Goal: Task Accomplishment & Management: Use online tool/utility

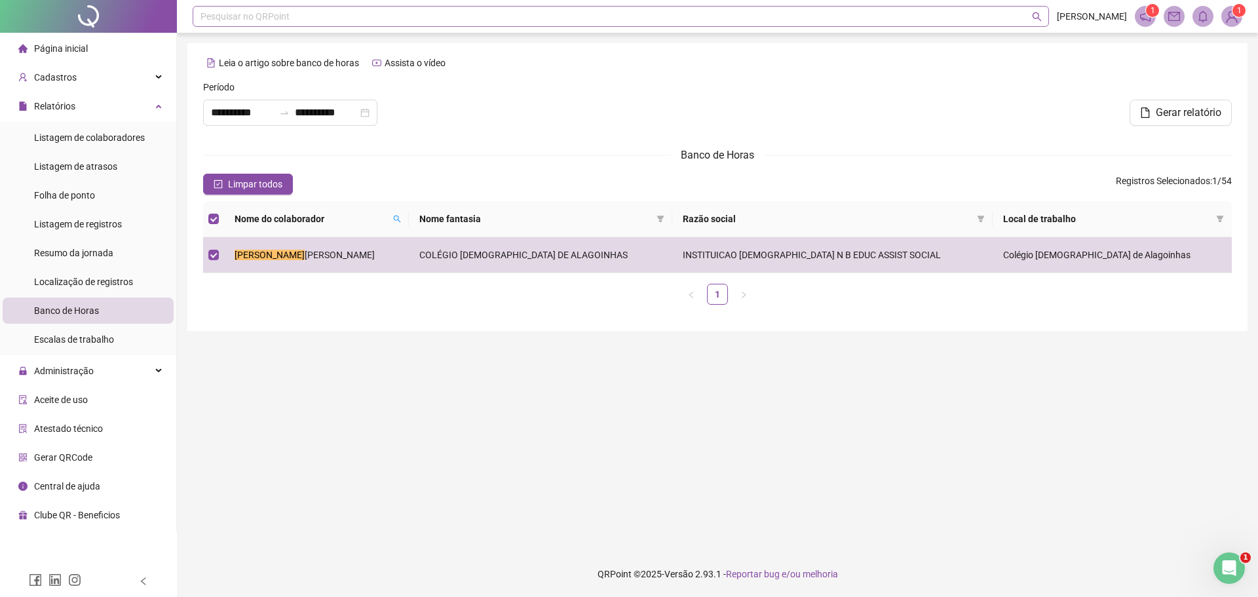
click at [239, 20] on div "Pesquisar no QRPoint" at bounding box center [621, 16] width 857 height 21
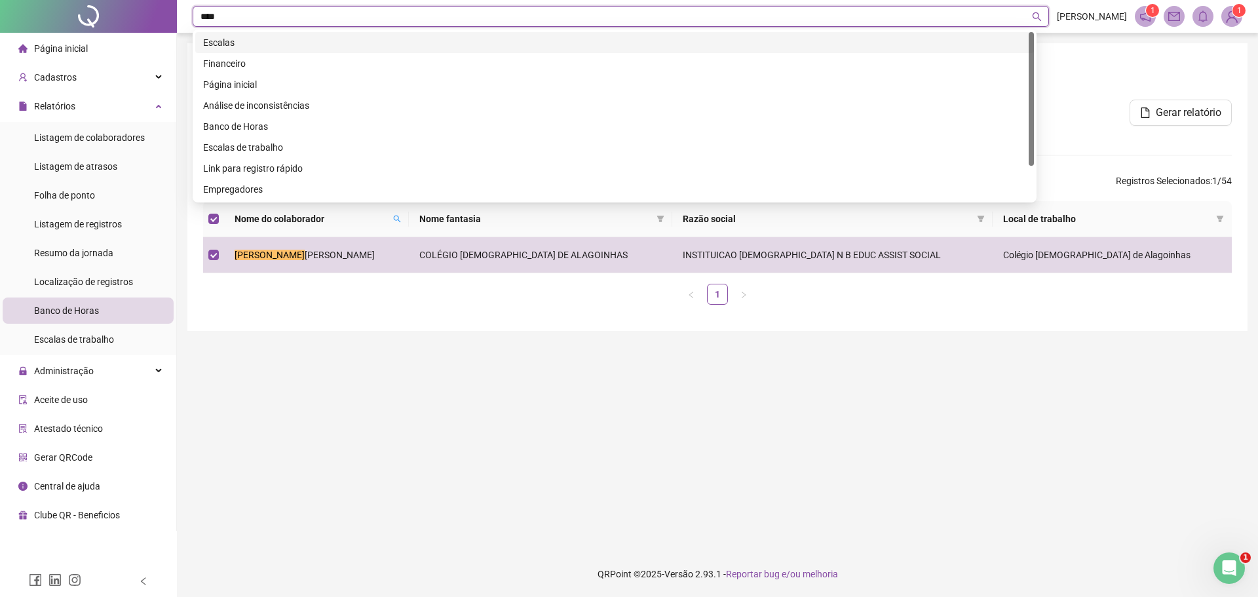
type input "****"
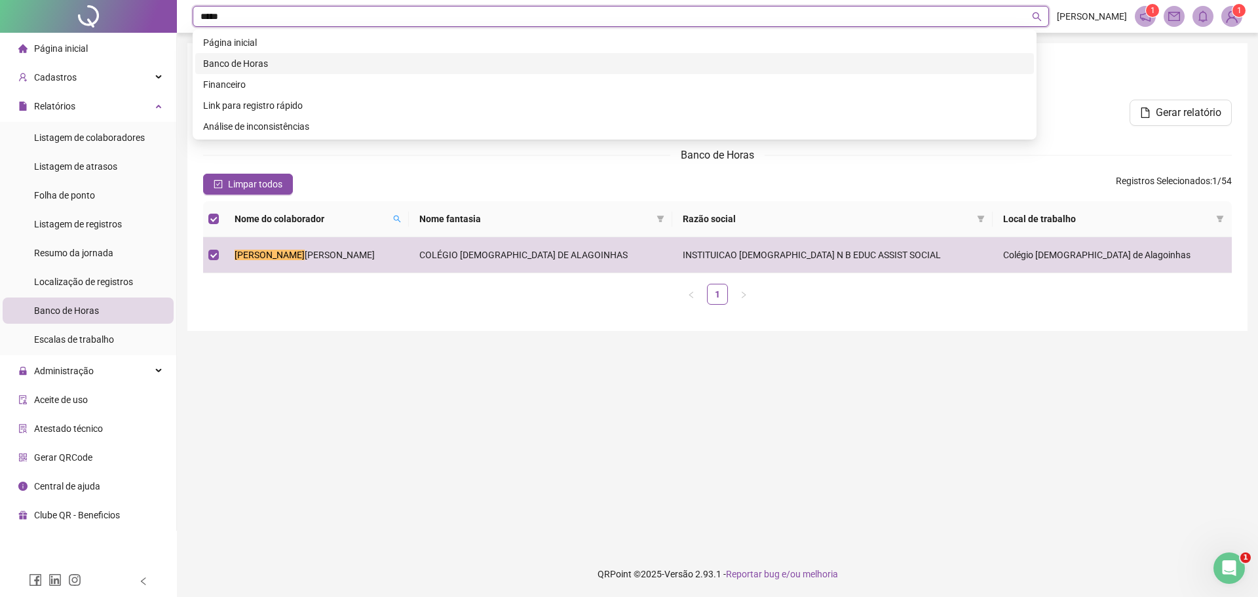
click at [250, 64] on div "Banco de Horas" at bounding box center [614, 63] width 823 height 14
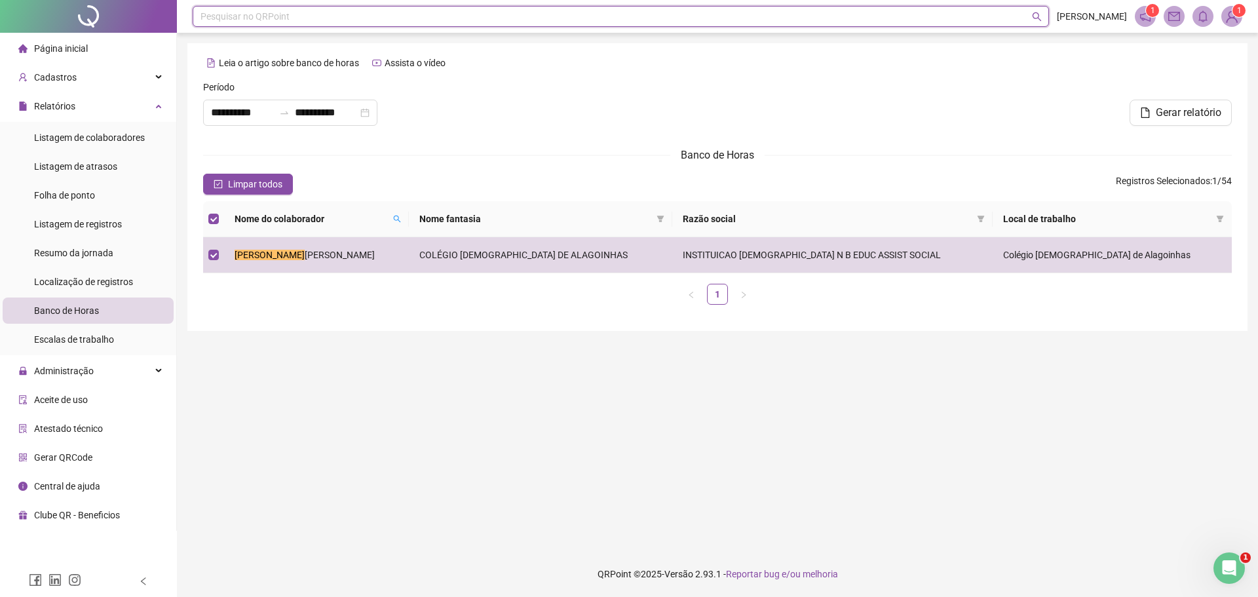
click at [472, 9] on div "Pesquisar no QRPoint" at bounding box center [621, 16] width 857 height 21
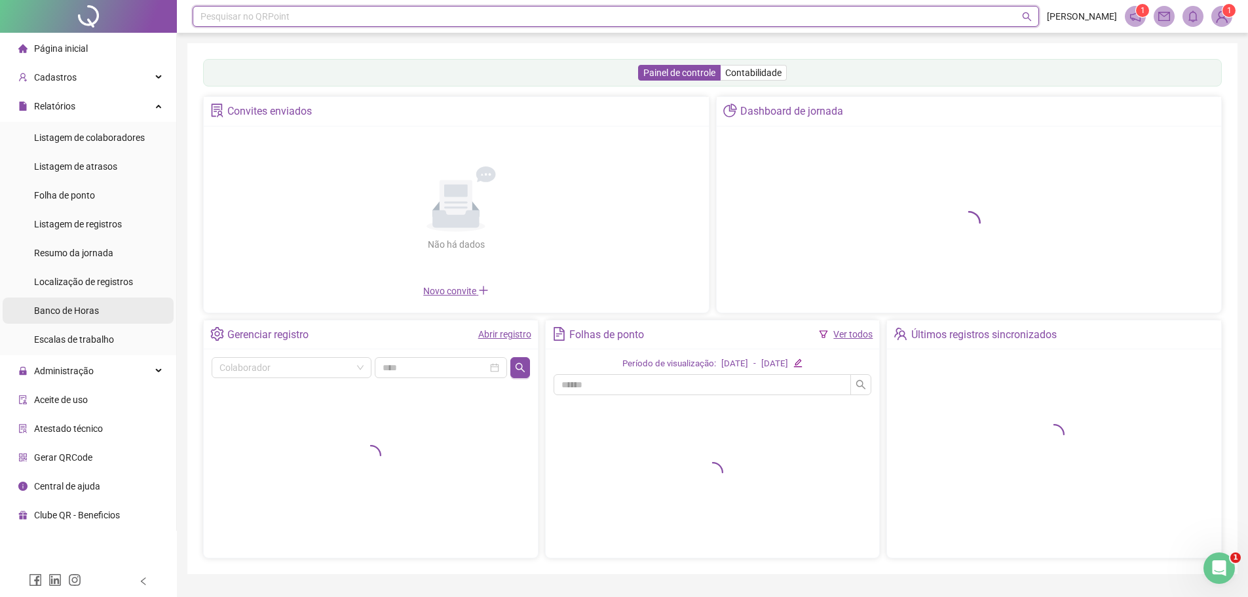
click at [81, 310] on span "Banco de Horas" at bounding box center [66, 310] width 65 height 10
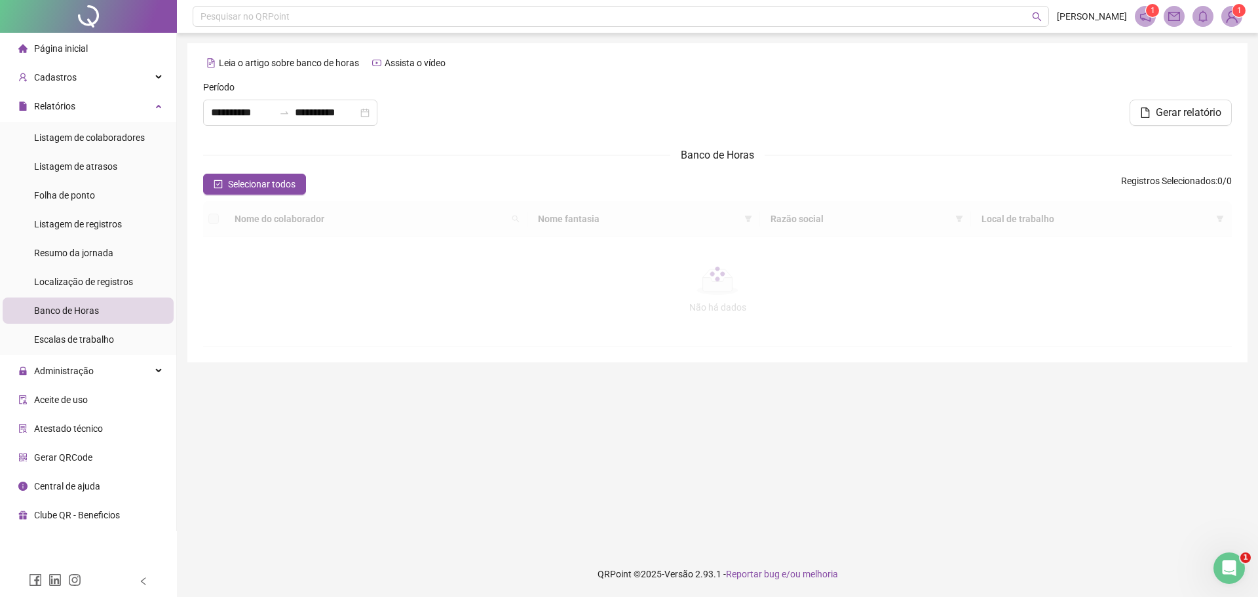
type input "**********"
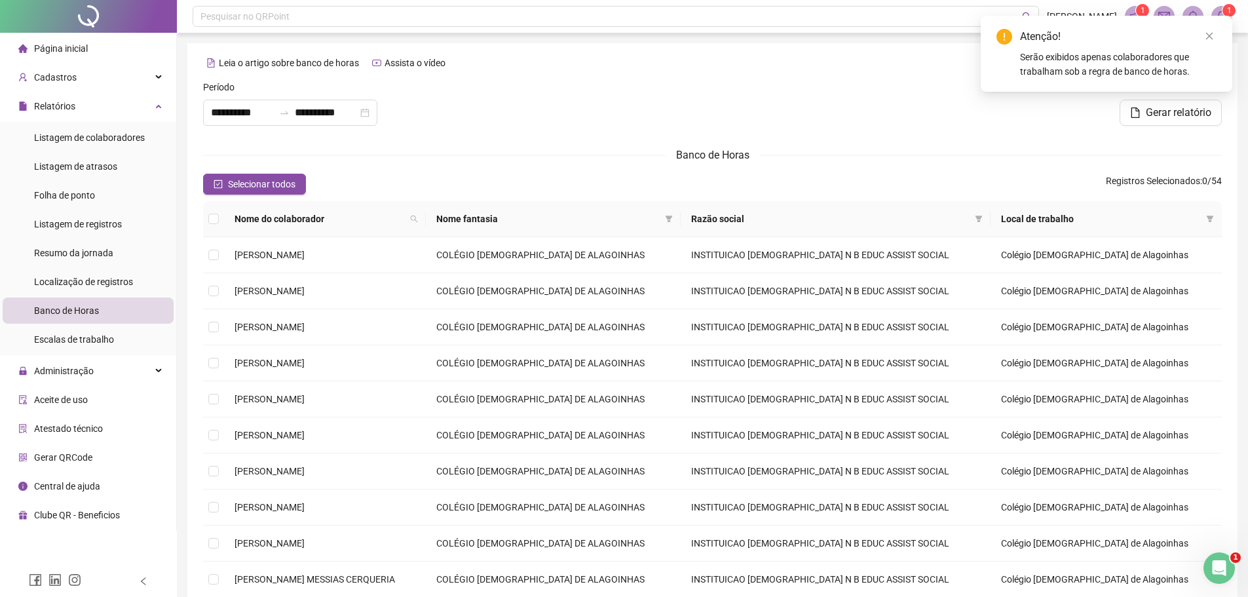
drag, startPoint x: 1209, startPoint y: 36, endPoint x: 1185, endPoint y: 39, distance: 23.7
click at [1211, 36] on icon "close" at bounding box center [1209, 35] width 9 height 9
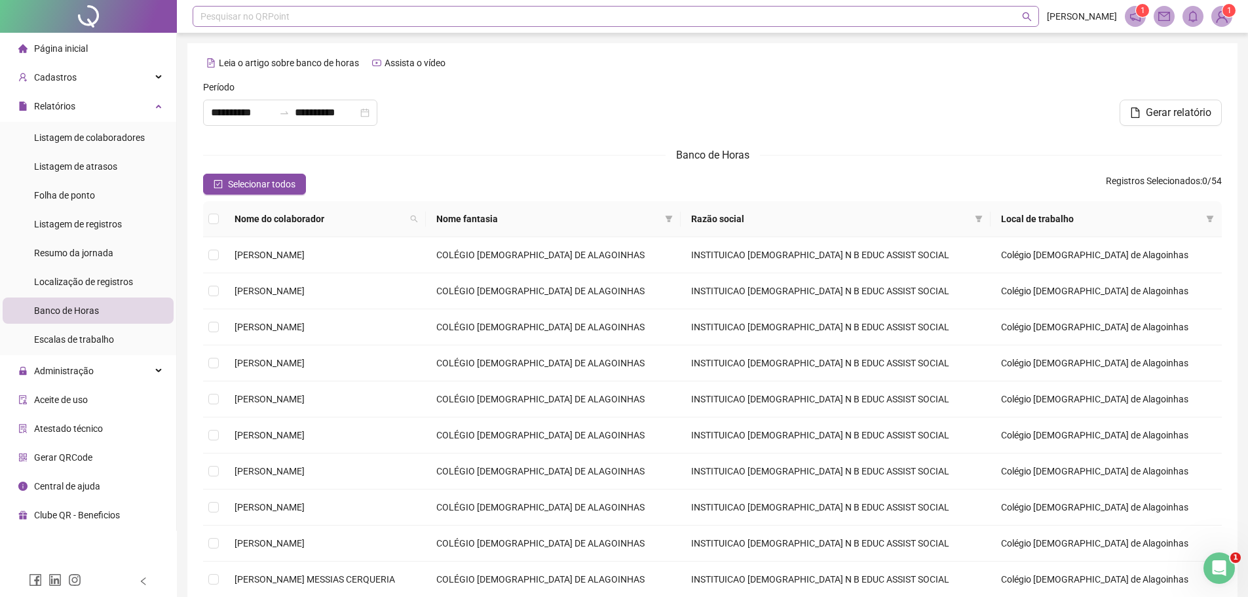
click at [414, 16] on div "Pesquisar no QRPoint" at bounding box center [616, 16] width 847 height 21
click at [1022, 15] on icon "search" at bounding box center [1027, 17] width 10 height 10
type input "**********"
click at [305, 291] on span "[PERSON_NAME]" at bounding box center [270, 291] width 70 height 10
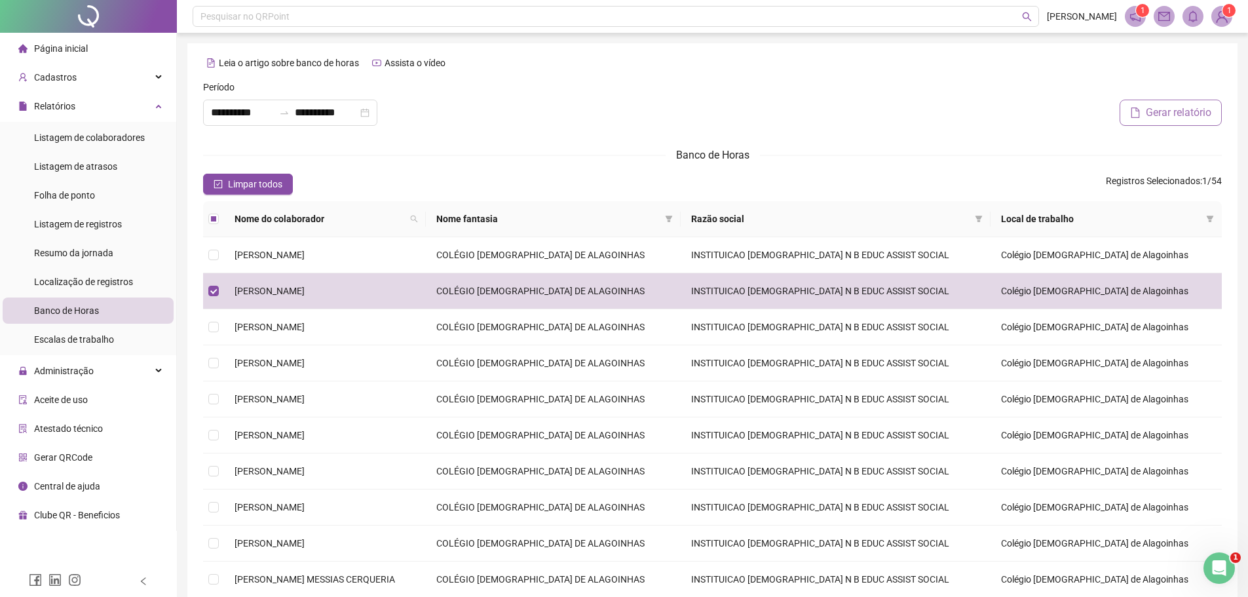
click at [1160, 111] on span "Gerar relatório" at bounding box center [1179, 113] width 66 height 16
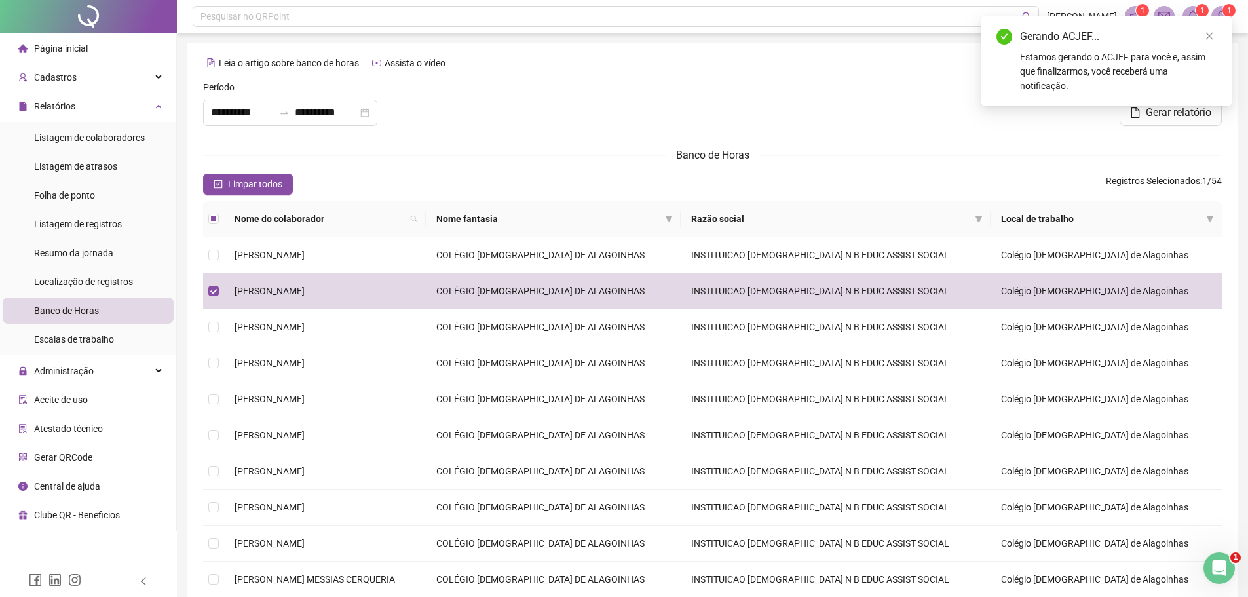
click at [1098, 43] on div "Gerando ACJEF..." at bounding box center [1118, 37] width 197 height 16
click at [1208, 33] on icon "close" at bounding box center [1209, 35] width 9 height 9
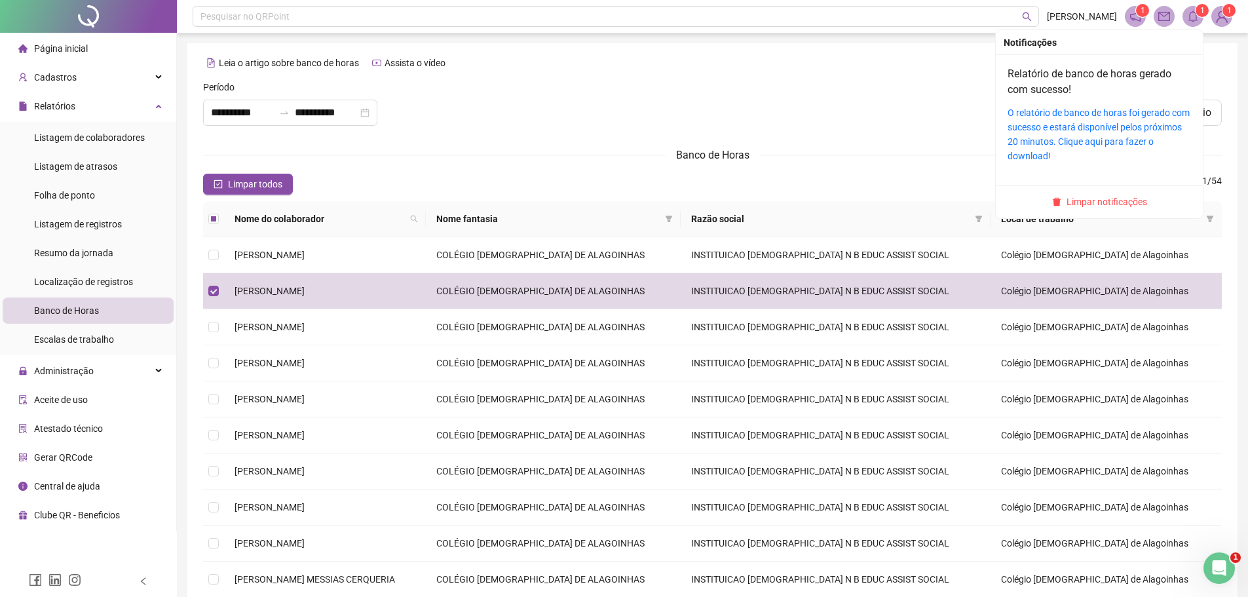
click at [1194, 20] on icon "bell" at bounding box center [1193, 16] width 9 height 12
click at [1136, 114] on link "O relatório de banco de horas foi gerado com sucesso e estará disponível pelos …" at bounding box center [1099, 134] width 182 height 54
